Goal: Task Accomplishment & Management: Manage account settings

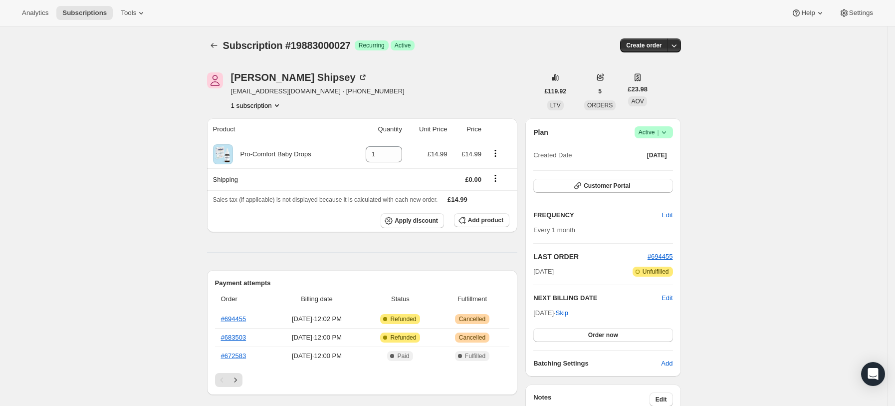
click at [664, 132] on icon at bounding box center [664, 132] width 10 height 10
click at [637, 168] on span "Cancel subscription" at bounding box center [657, 168] width 56 height 7
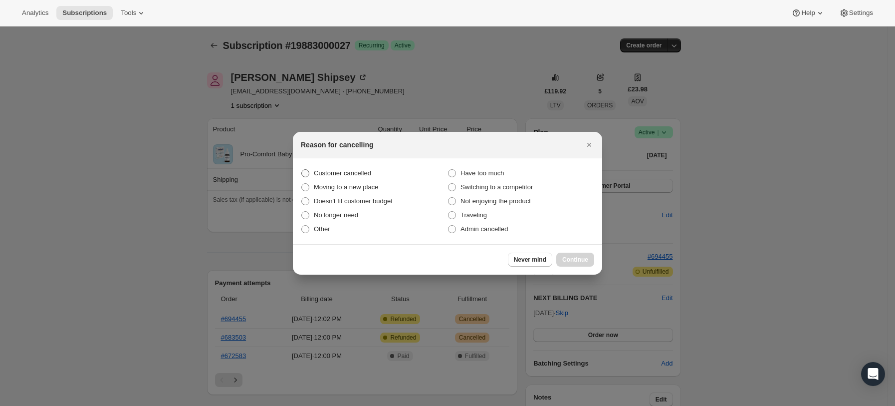
click at [356, 174] on span "Customer cancelled" at bounding box center [342, 172] width 57 height 7
click at [302, 170] on input "Customer cancelled" at bounding box center [301, 169] width 0 height 0
radio input "true"
click at [583, 260] on span "Continue" at bounding box center [575, 259] width 26 height 8
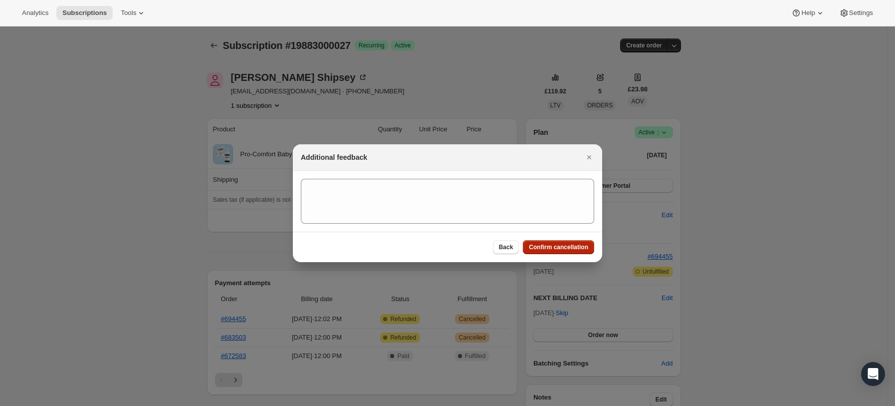
click at [568, 247] on span "Confirm cancellation" at bounding box center [558, 247] width 59 height 8
